Goal: Task Accomplishment & Management: Use online tool/utility

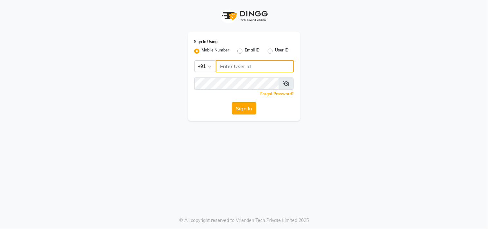
type input "9559808482"
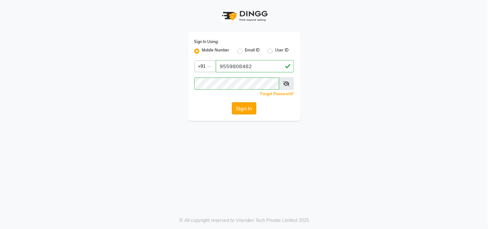
click at [242, 112] on button "Sign In" at bounding box center [244, 108] width 24 height 12
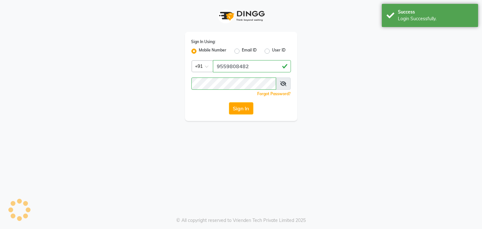
select select "service"
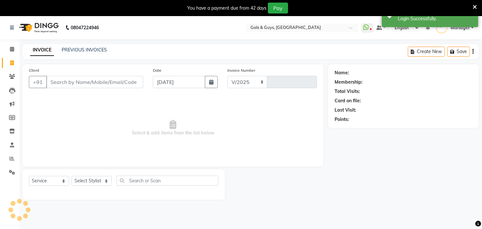
select select "en"
select select "7505"
type input "0743"
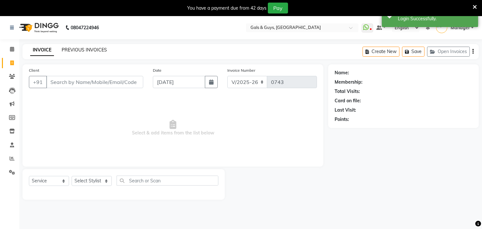
click at [91, 48] on link "PREVIOUS INVOICES" at bounding box center [84, 50] width 45 height 6
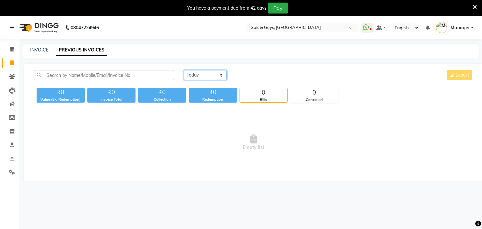
click at [206, 72] on select "[DATE] [DATE] Custom Range" at bounding box center [205, 75] width 43 height 10
select select "[DATE]"
click at [184, 70] on select "[DATE] [DATE] Custom Range" at bounding box center [205, 75] width 43 height 10
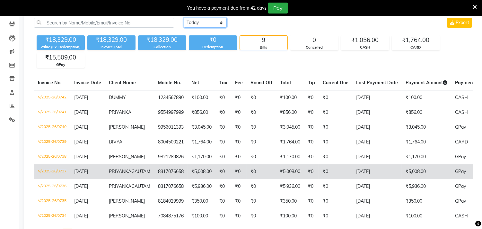
scroll to position [36, 0]
